Goal: Task Accomplishment & Management: Use online tool/utility

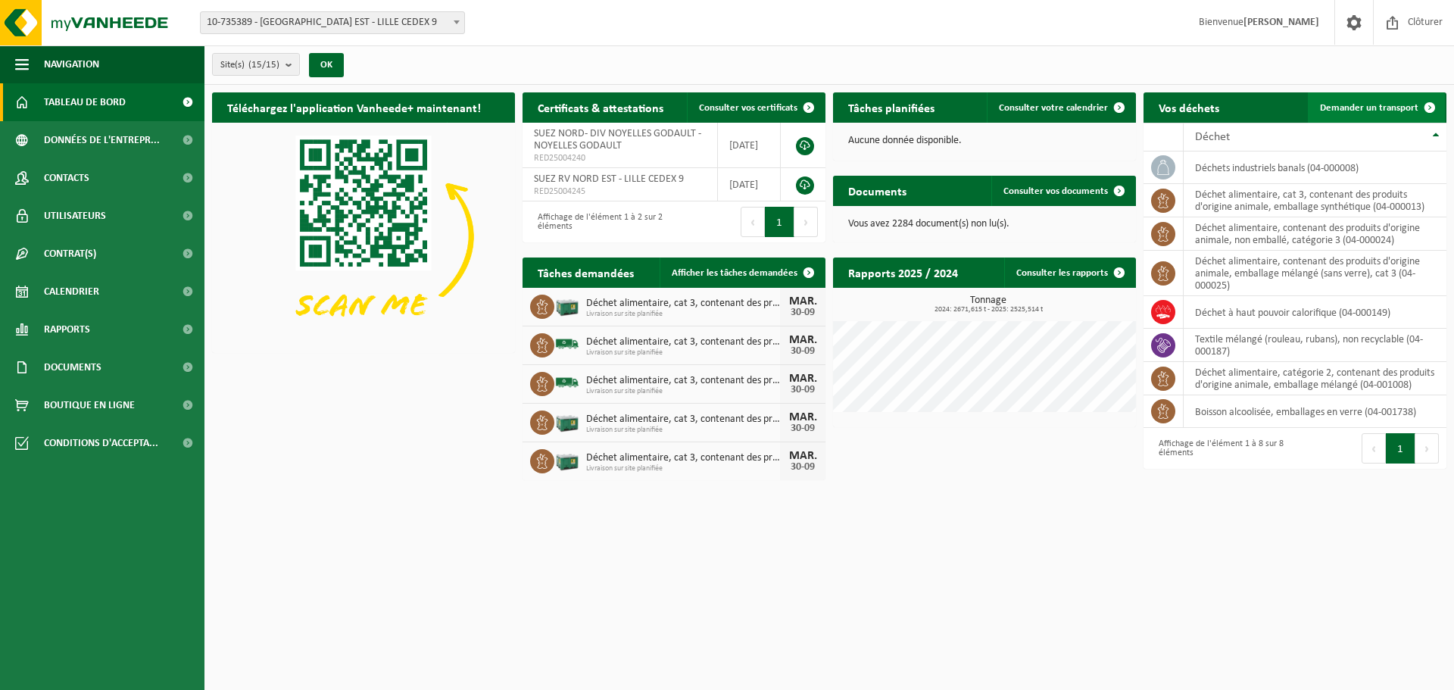
click at [1361, 97] on link "Demander un transport" at bounding box center [1376, 107] width 137 height 30
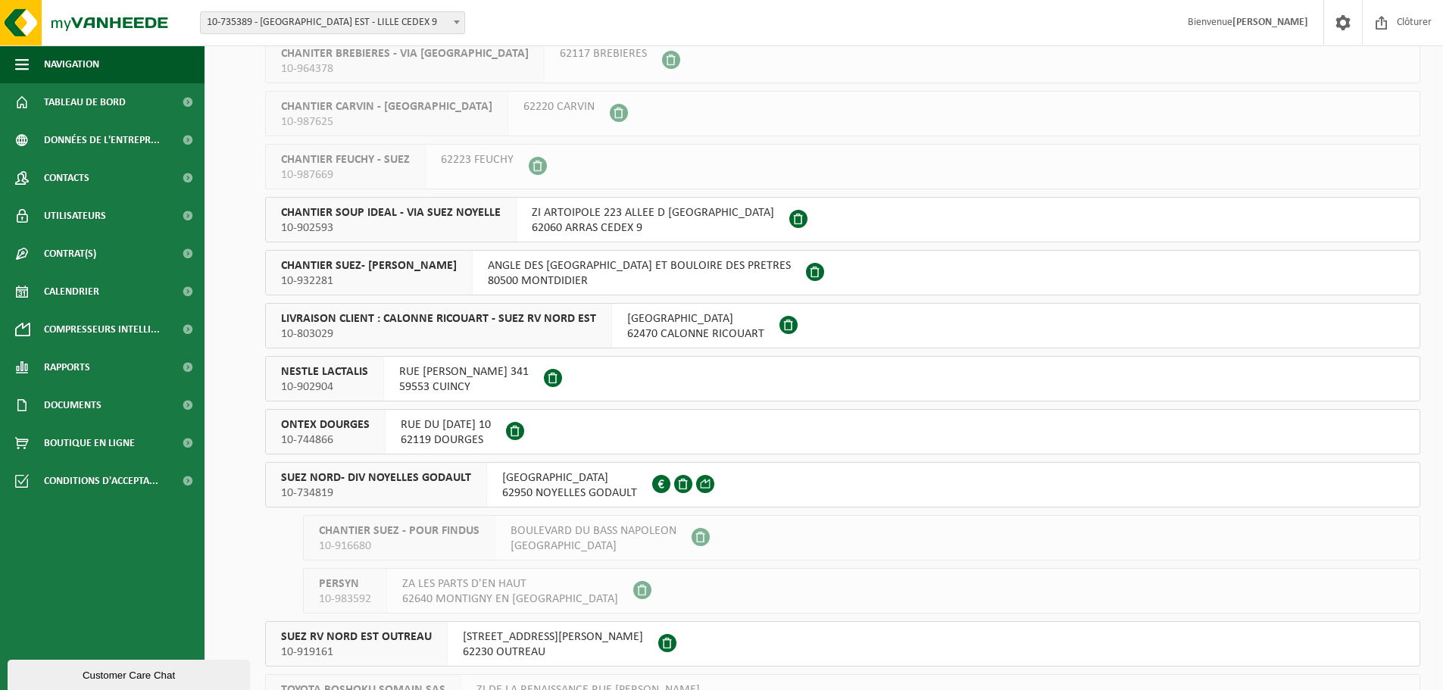
scroll to position [307, 0]
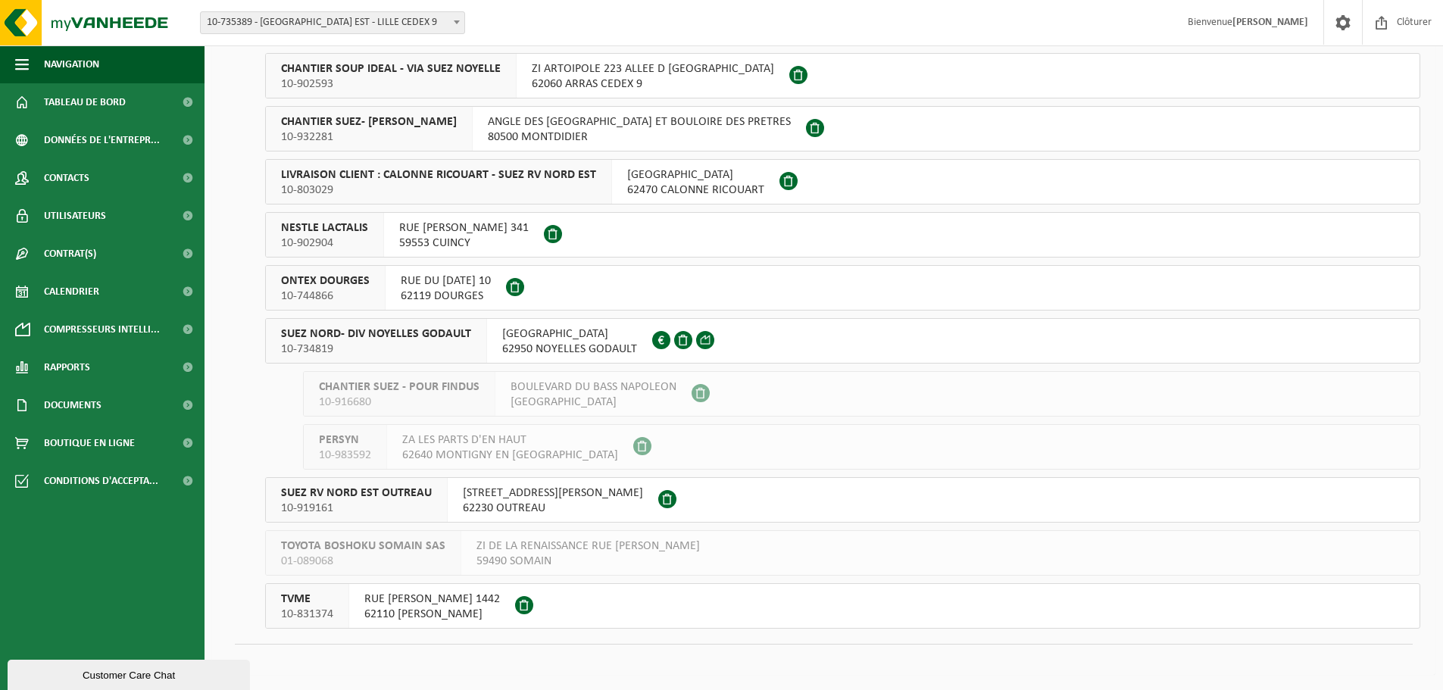
click at [452, 327] on span "SUEZ NORD- DIV NOYELLES GODAULT" at bounding box center [376, 333] width 190 height 15
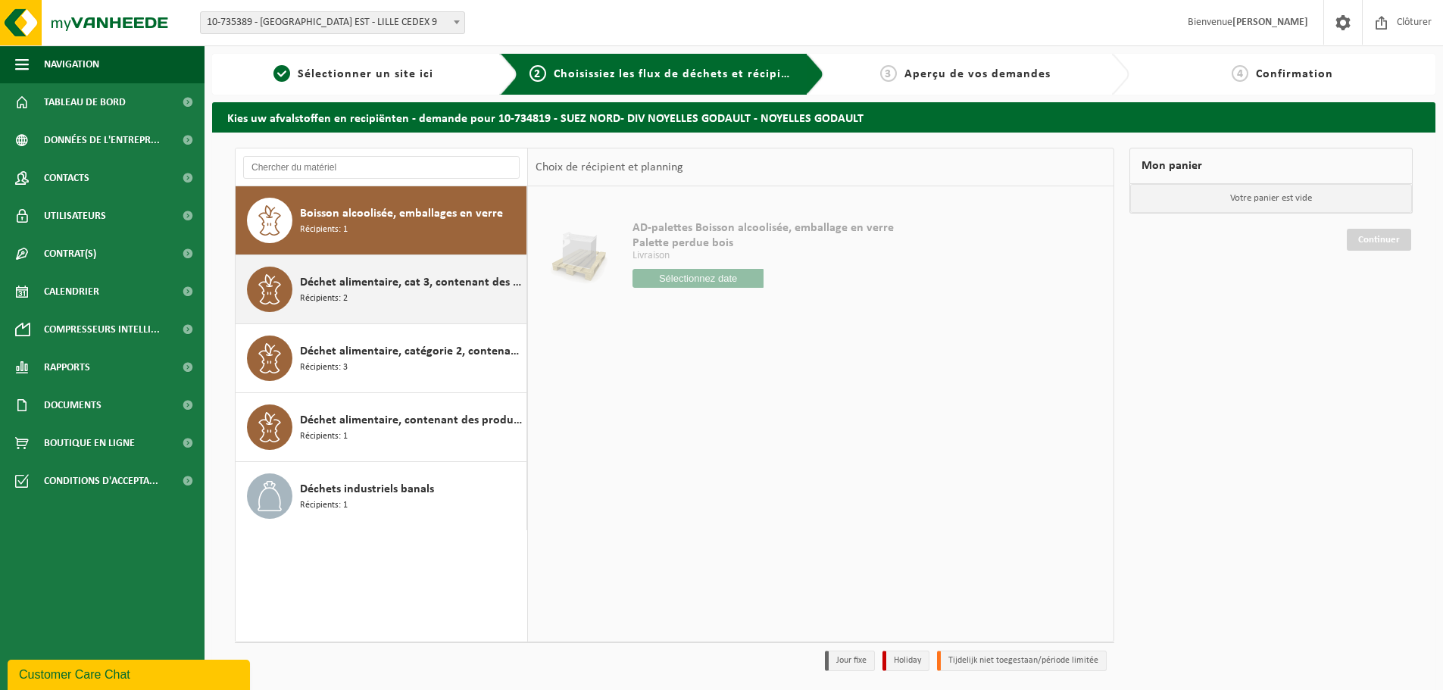
click at [390, 298] on div "Déchet alimentaire, cat 3, contenant des produits d'origine animale, emballage …" at bounding box center [411, 289] width 223 height 45
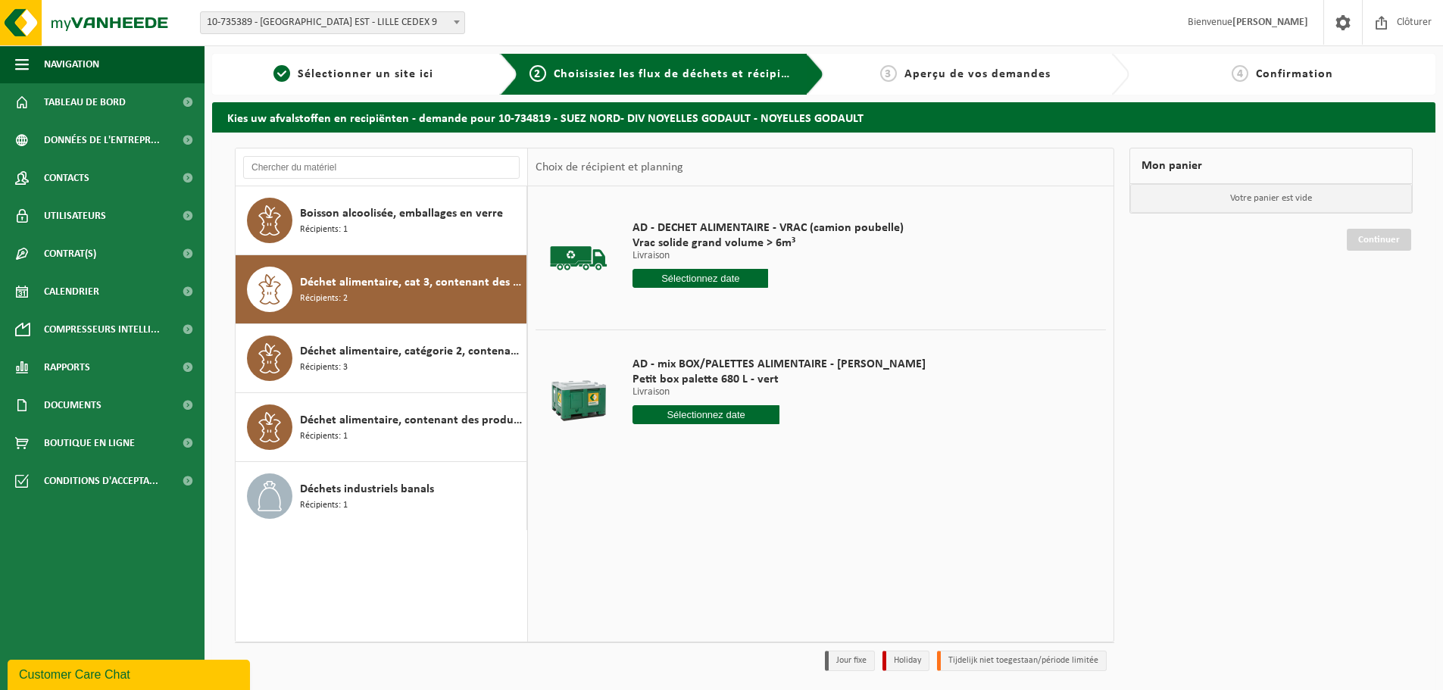
click at [688, 413] on input "text" at bounding box center [705, 414] width 147 height 19
click at [810, 451] on icon at bounding box center [804, 449] width 24 height 24
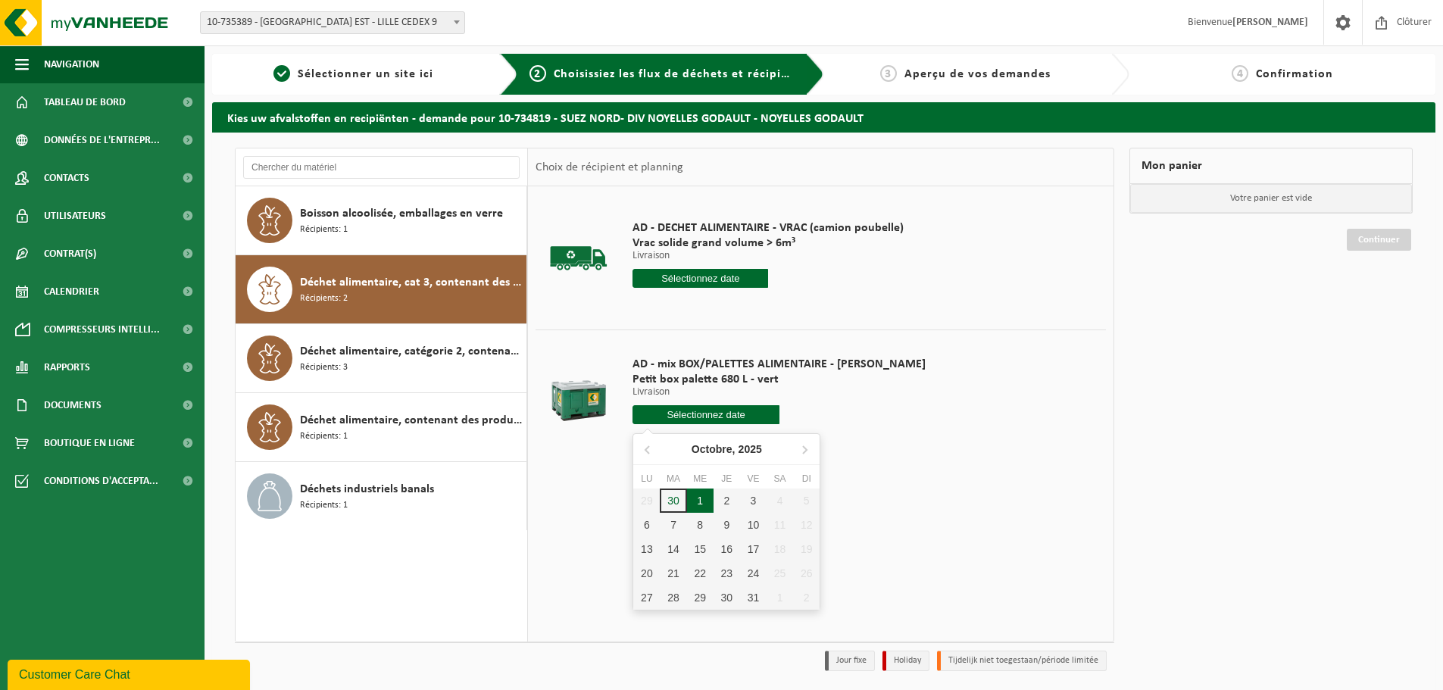
click at [704, 500] on div "1" at bounding box center [700, 500] width 27 height 24
type input "à partir de 2025-10-01"
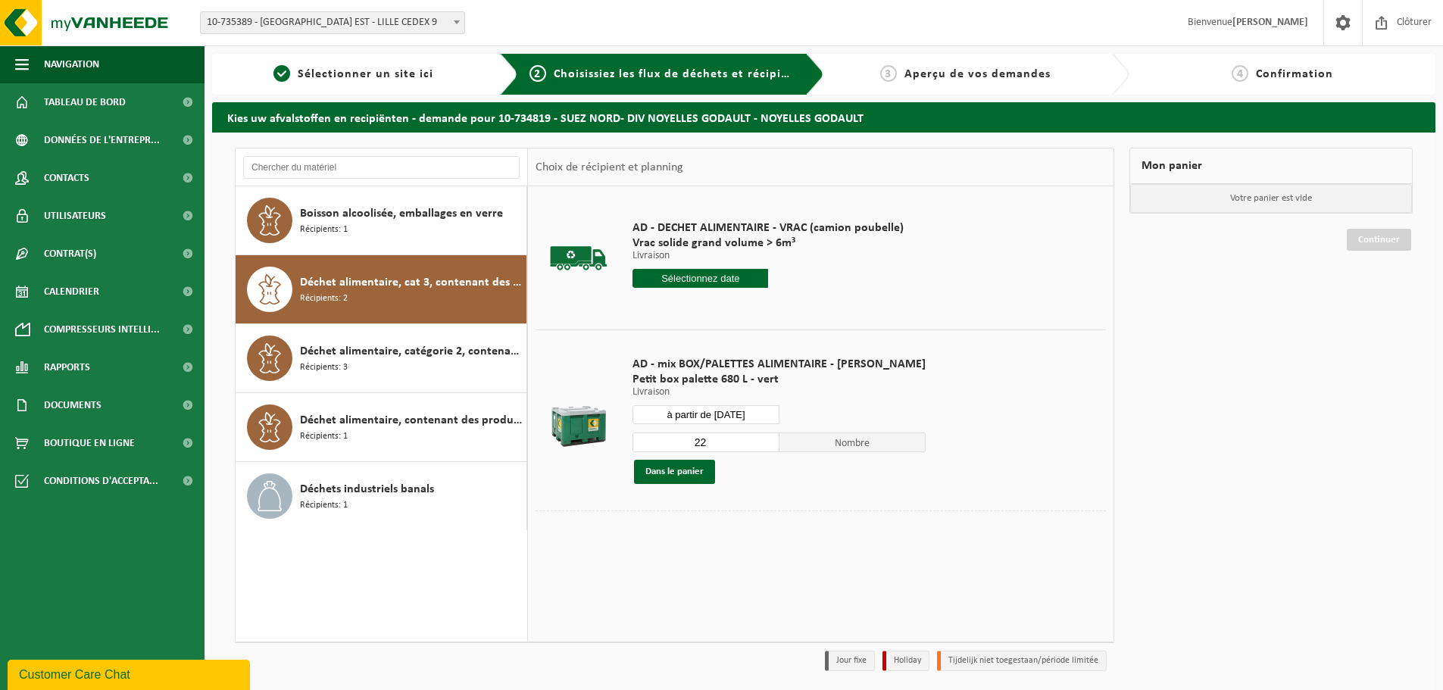
drag, startPoint x: 686, startPoint y: 444, endPoint x: 669, endPoint y: 445, distance: 17.5
click at [669, 445] on input "22" at bounding box center [705, 442] width 147 height 20
type input "1"
click at [674, 474] on button "Dans le panier" at bounding box center [674, 472] width 81 height 24
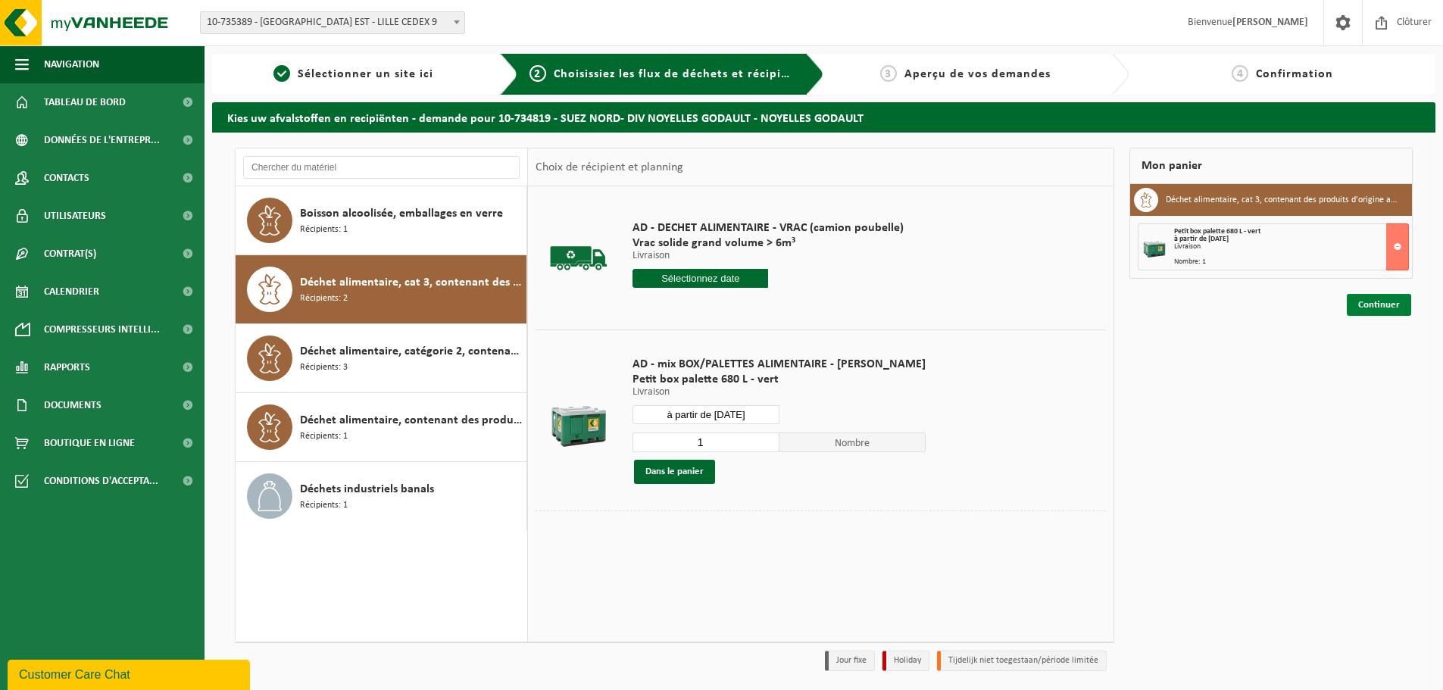
click at [1364, 306] on link "Continuer" at bounding box center [1378, 305] width 64 height 22
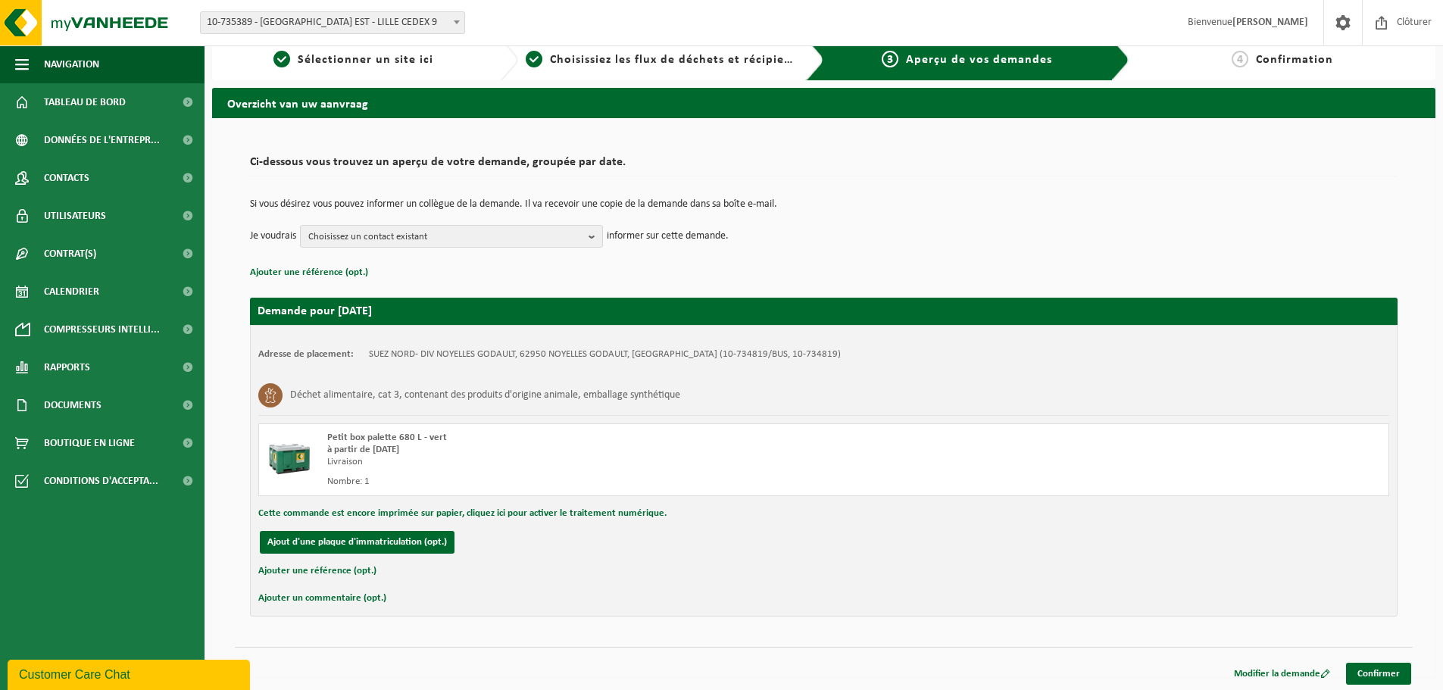
scroll to position [17, 0]
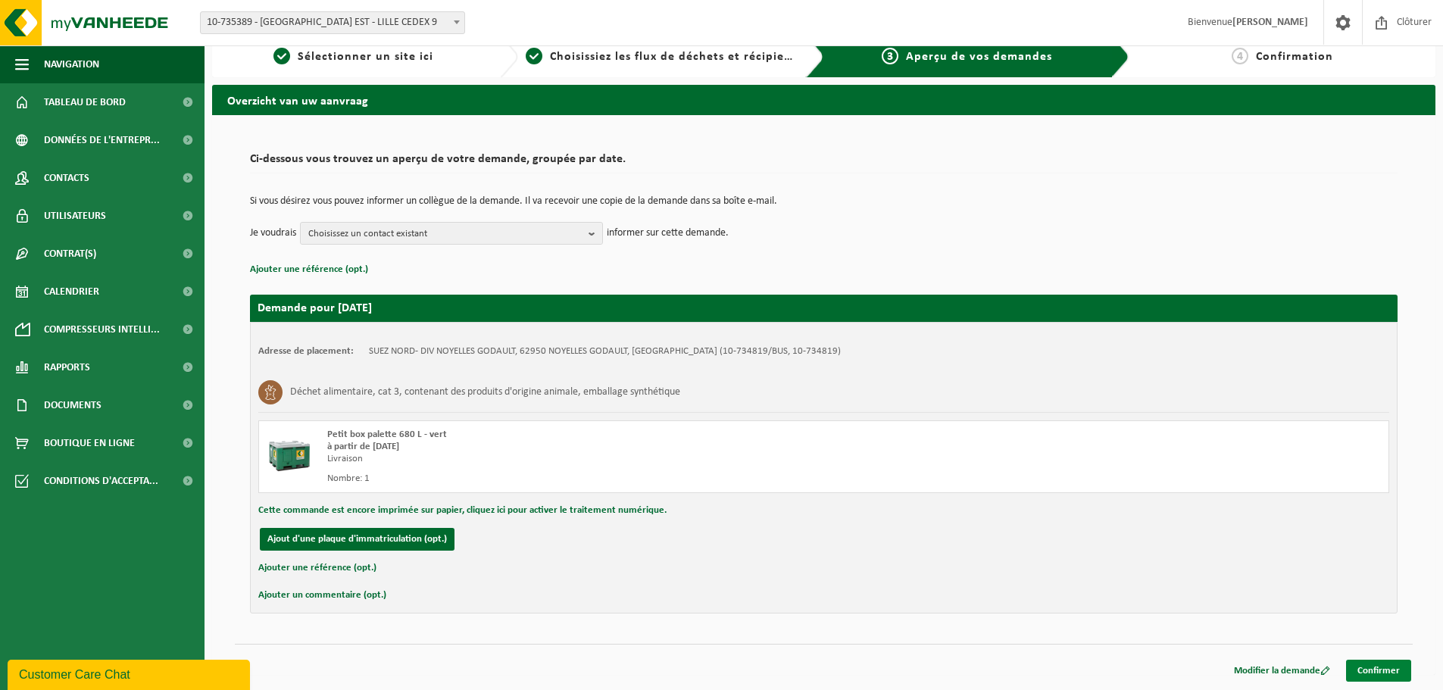
click at [1374, 667] on link "Confirmer" at bounding box center [1378, 671] width 65 height 22
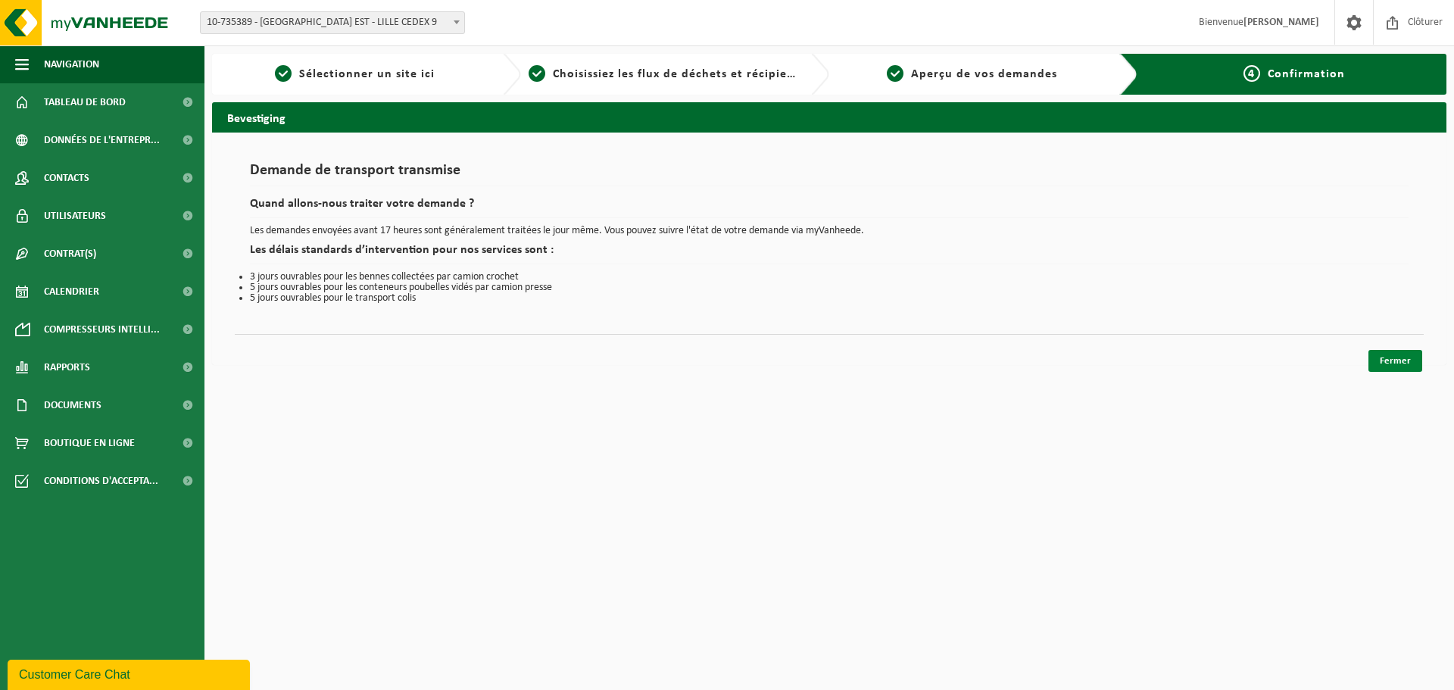
click at [1380, 360] on link "Fermer" at bounding box center [1395, 361] width 54 height 22
